Goal: Task Accomplishment & Management: Use online tool/utility

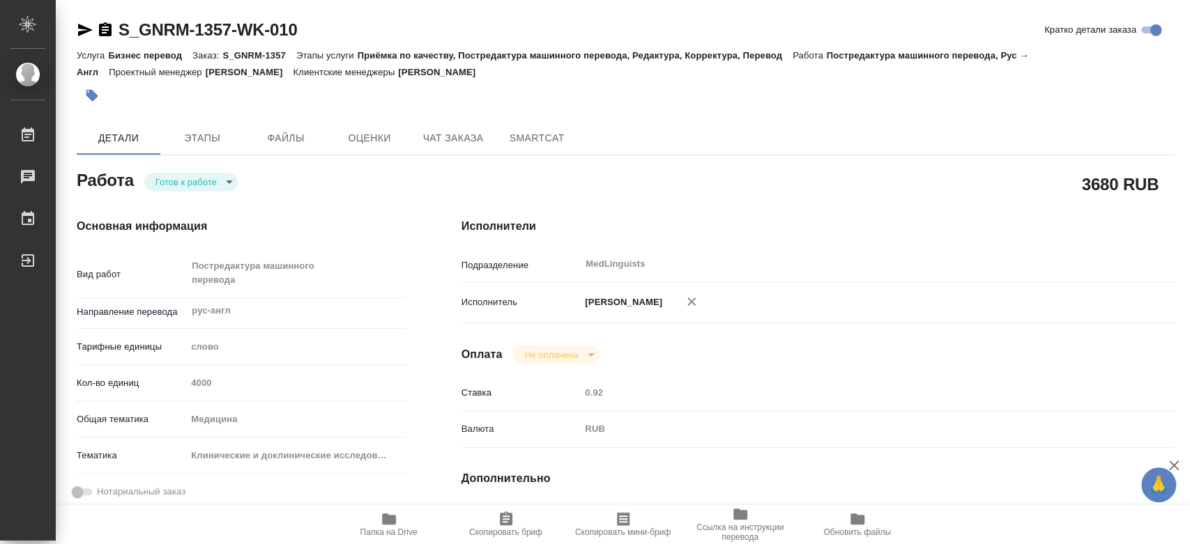
click at [225, 177] on body "🙏 .cls-1 fill:#fff; [PERSON_NAME] [PERSON_NAME] 0 Чаты График Выйти S_GNRM-1357…" at bounding box center [595, 272] width 1190 height 544
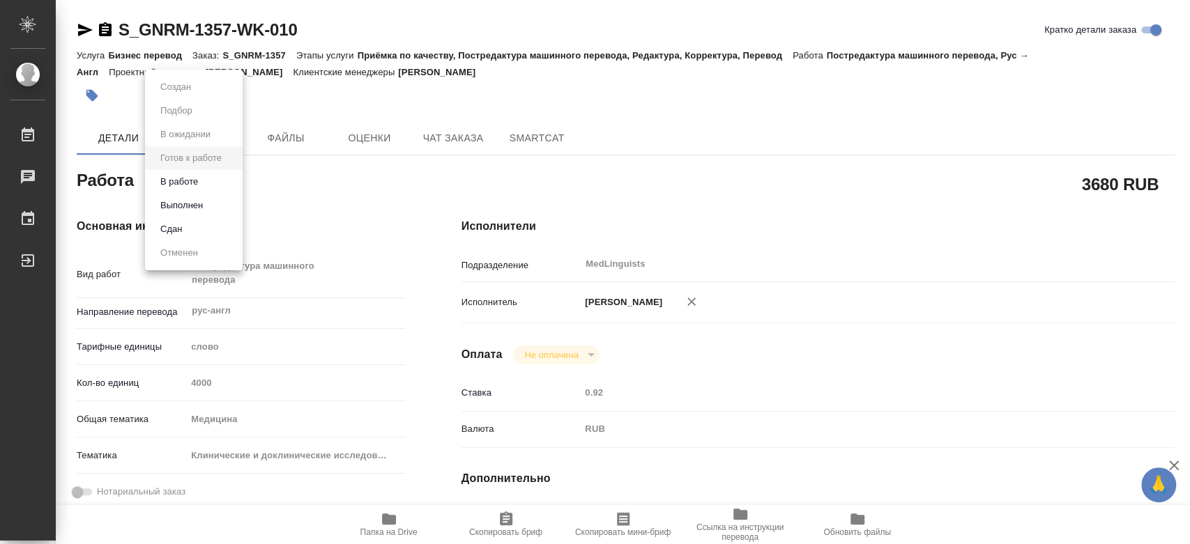
click at [220, 183] on li "В работе" at bounding box center [194, 182] width 98 height 24
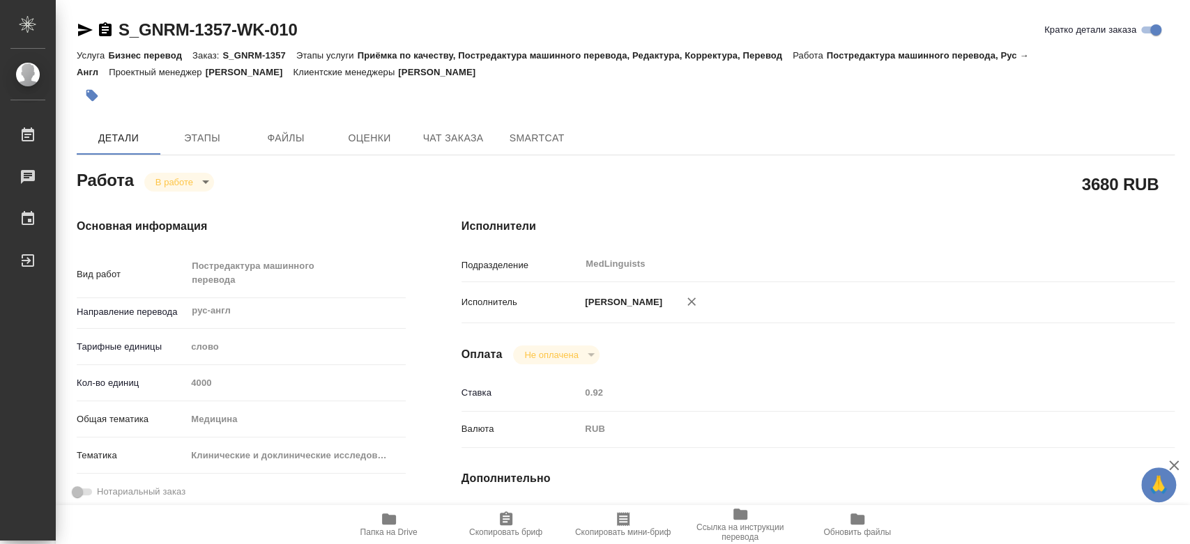
type textarea "x"
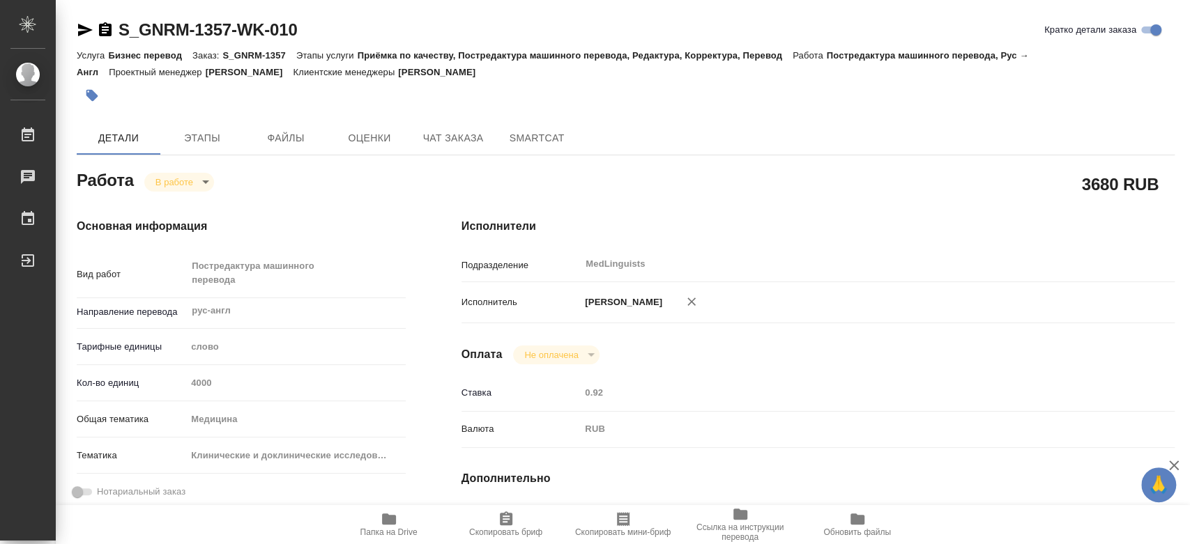
type textarea "x"
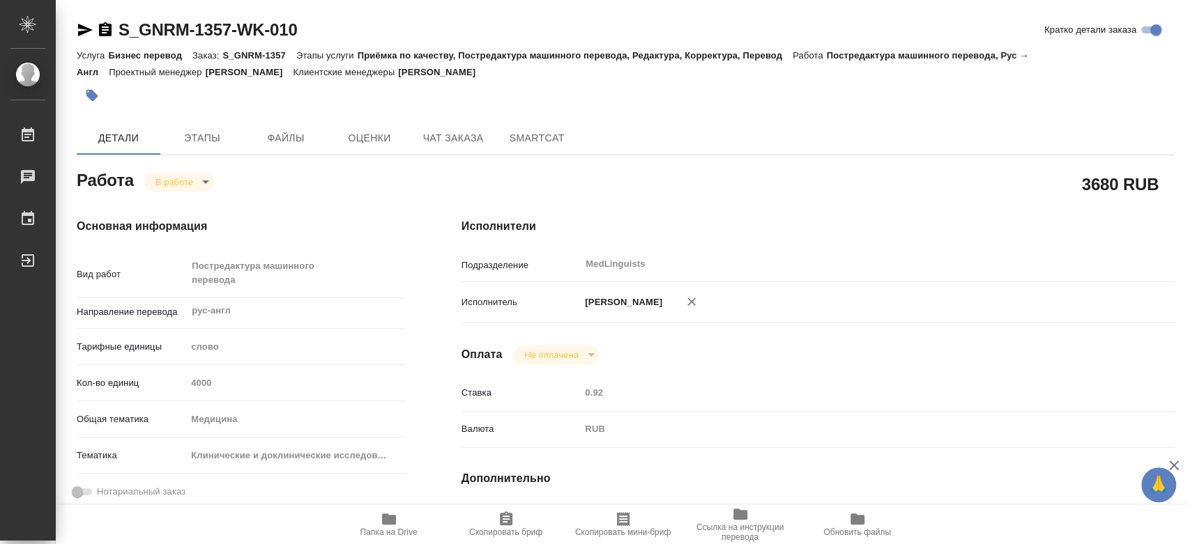
type textarea "x"
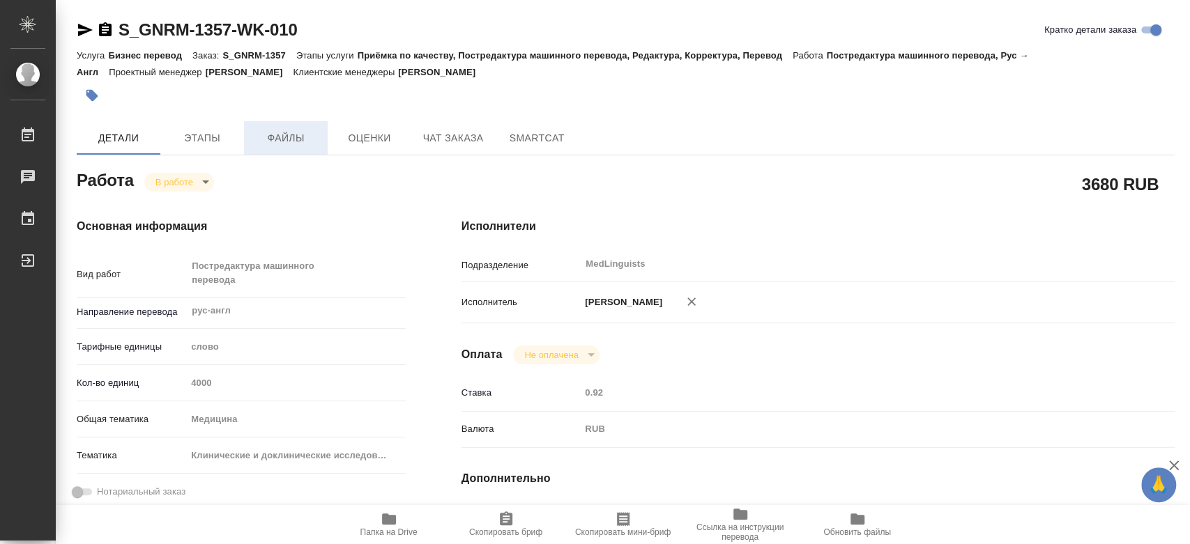
type textarea "x"
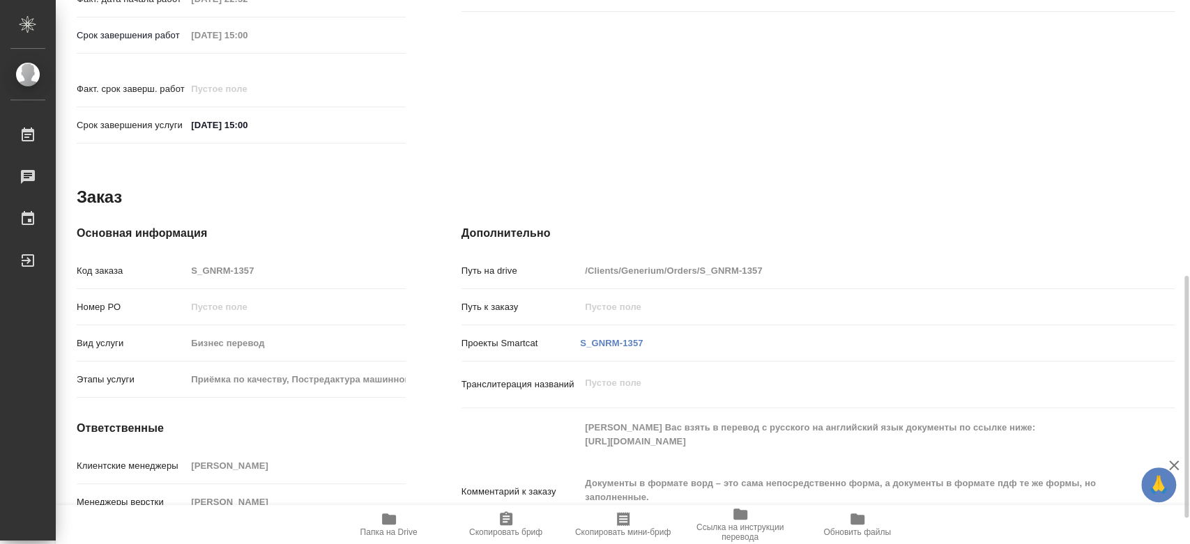
scroll to position [678, 0]
